Goal: Information Seeking & Learning: Check status

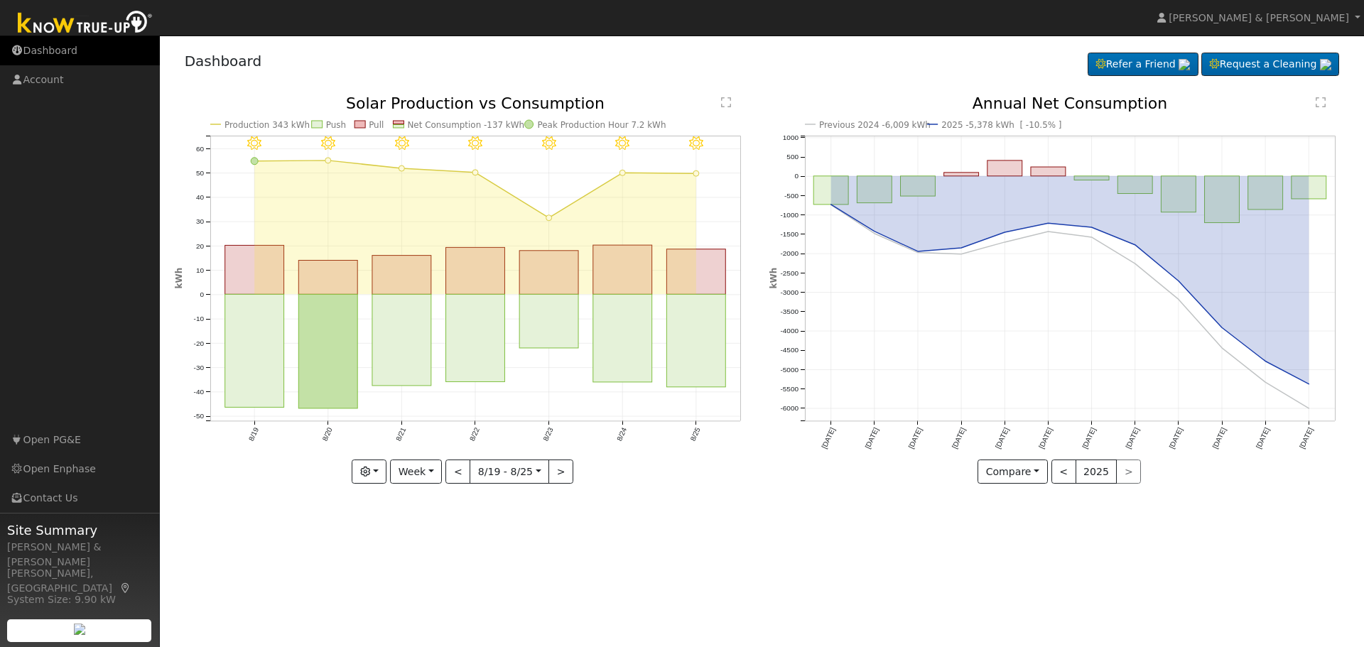
click at [54, 53] on link "Dashboard" at bounding box center [80, 50] width 160 height 29
click at [53, 45] on link "Dashboard" at bounding box center [80, 50] width 160 height 29
click at [69, 58] on link "Dashboard" at bounding box center [80, 50] width 160 height 29
click at [70, 55] on link "Dashboard" at bounding box center [80, 50] width 160 height 29
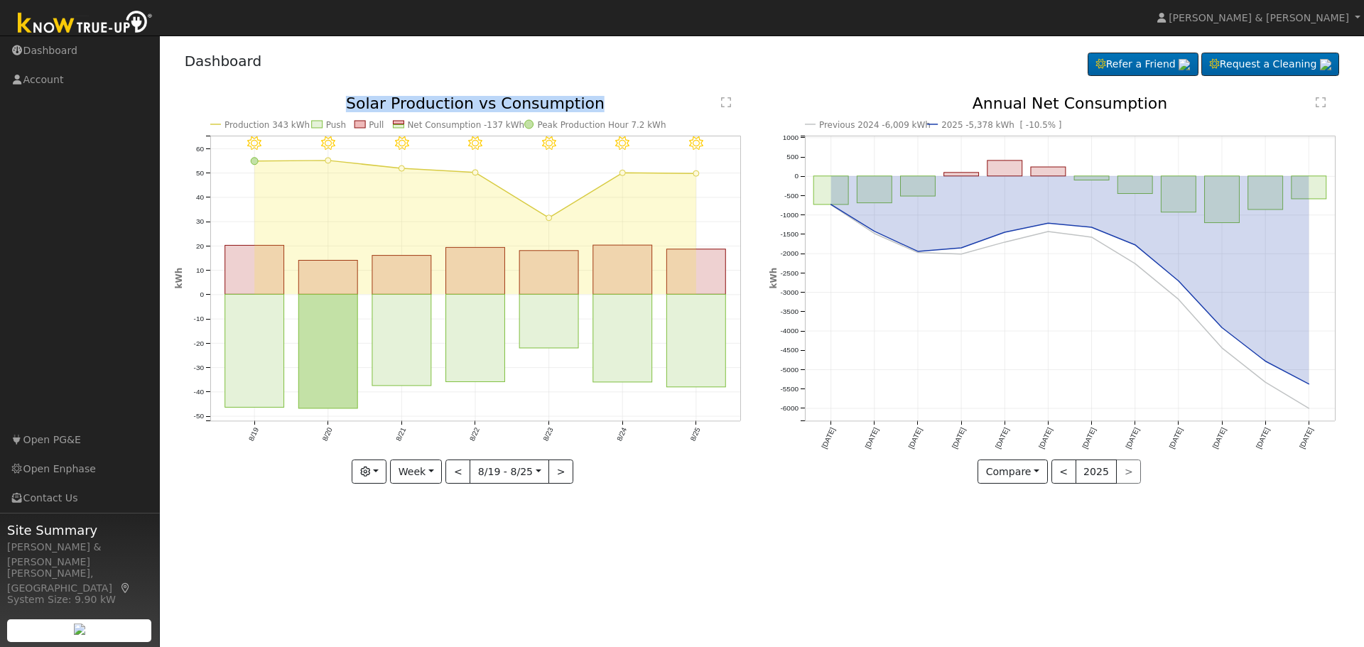
drag, startPoint x: 358, startPoint y: 106, endPoint x: 593, endPoint y: 109, distance: 234.5
click at [593, 109] on icon "8/25 - Clear 8/24 - Clear 8/23 - MostlyClear 8/22 - Clear 8/21 - MostlyClear 8/…" at bounding box center [465, 290] width 580 height 388
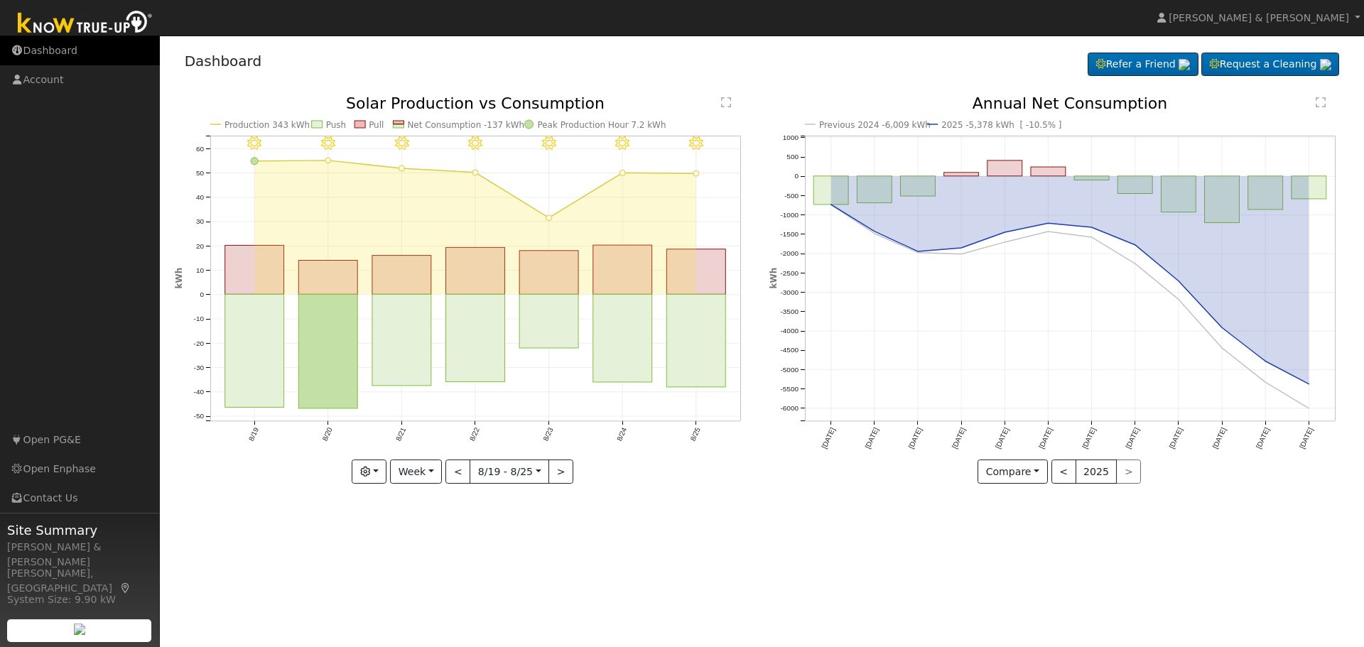
click at [65, 41] on link "Dashboard" at bounding box center [80, 50] width 160 height 29
click at [53, 47] on link "Dashboard" at bounding box center [80, 50] width 160 height 29
